Goal: Task Accomplishment & Management: Use online tool/utility

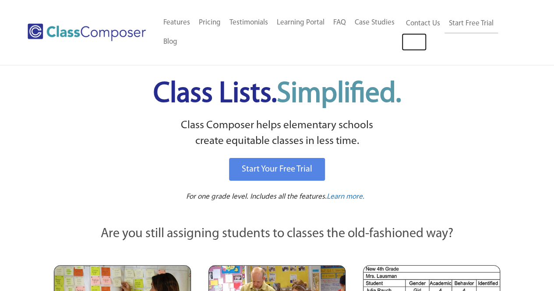
click at [421, 45] on link "Log In" at bounding box center [414, 42] width 25 height 18
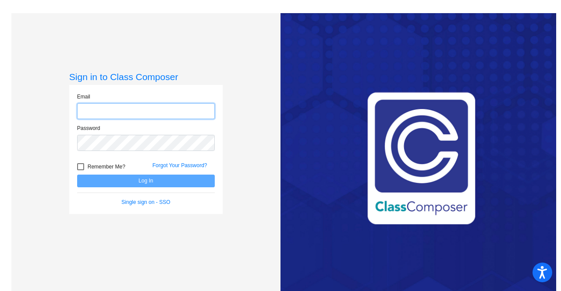
type input "[PERSON_NAME][EMAIL_ADDRESS][PERSON_NAME][DOMAIN_NAME]"
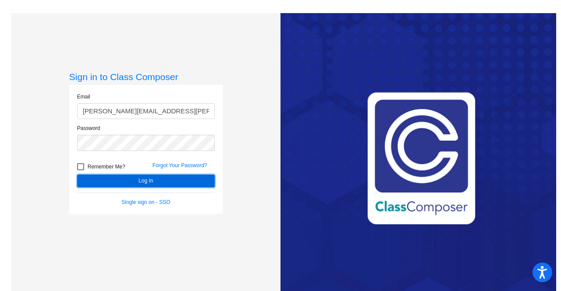
click at [135, 181] on button "Log In" at bounding box center [146, 181] width 138 height 13
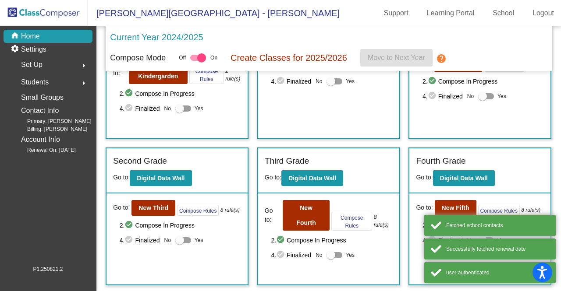
scroll to position [131, 0]
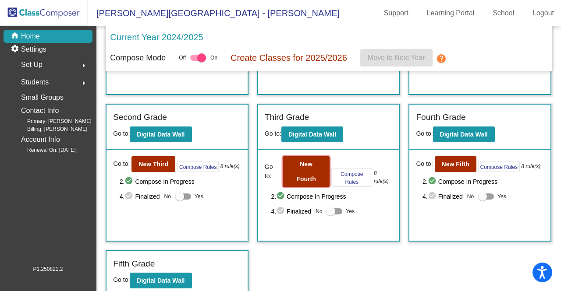
click at [309, 170] on button "New Fourth" at bounding box center [306, 171] width 47 height 31
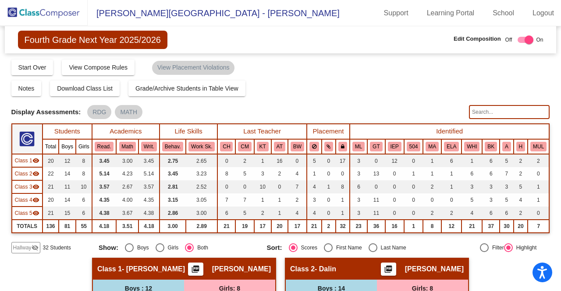
drag, startPoint x: 29, startPoint y: 14, endPoint x: 34, endPoint y: 14, distance: 5.3
click at [29, 14] on img at bounding box center [44, 13] width 88 height 26
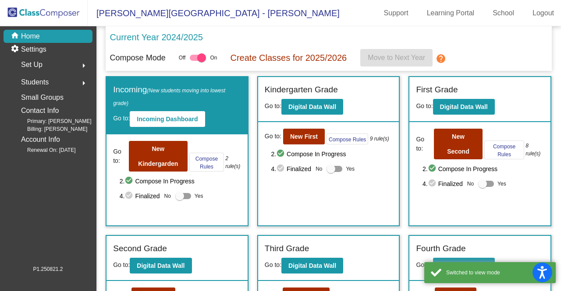
scroll to position [88, 0]
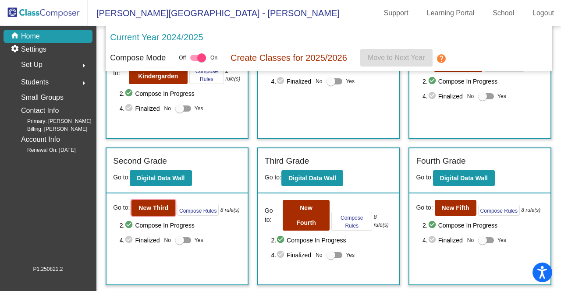
click at [159, 207] on b "New Third" at bounding box center [153, 208] width 30 height 7
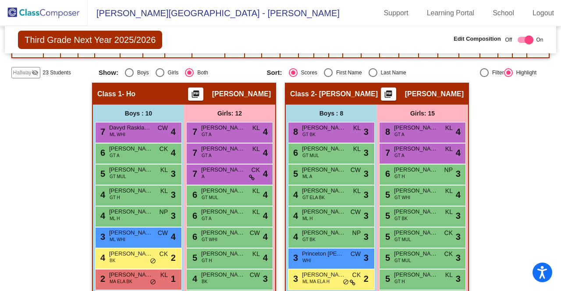
scroll to position [263, 0]
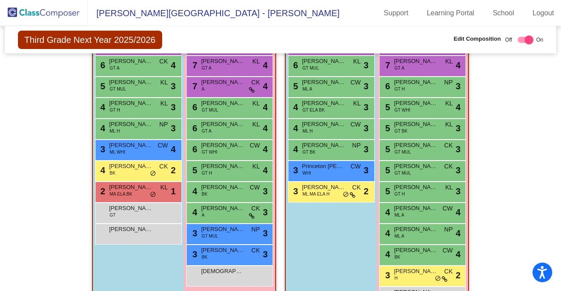
click at [134, 230] on span "Levi Barbee" at bounding box center [131, 229] width 44 height 9
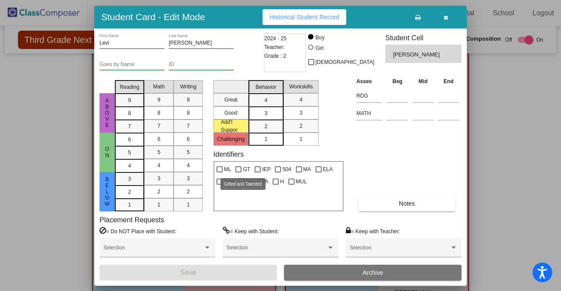
click at [240, 168] on div at bounding box center [238, 170] width 6 height 6
click at [238, 173] on input "GT" at bounding box center [238, 173] width 0 height 0
checkbox input "true"
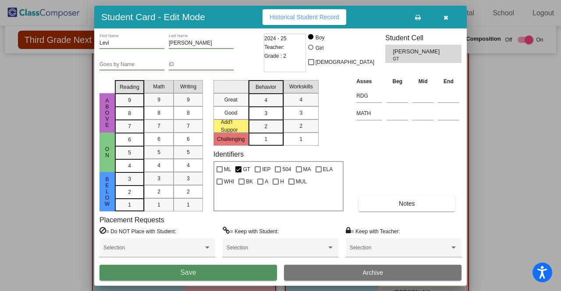
click at [217, 274] on button "Save" at bounding box center [187, 273] width 177 height 16
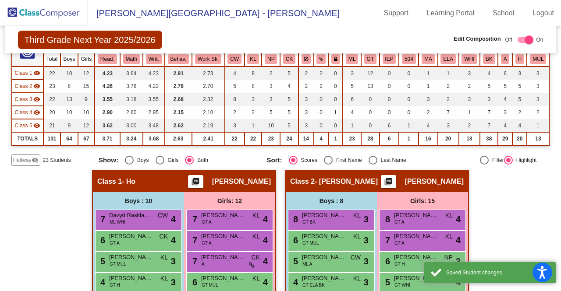
scroll to position [44, 0]
